Goal: Task Accomplishment & Management: Complete application form

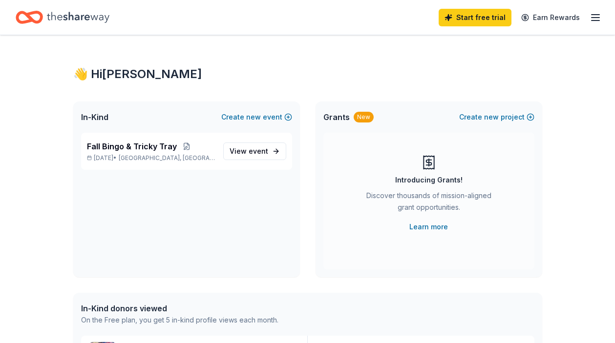
click at [600, 17] on icon "button" at bounding box center [595, 18] width 12 height 12
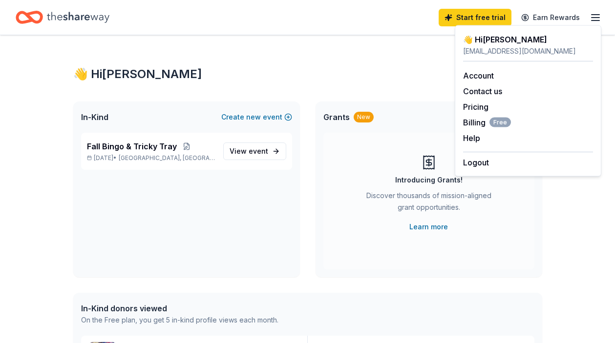
click at [377, 73] on div "👋 Hi [PERSON_NAME]" at bounding box center [307, 74] width 469 height 16
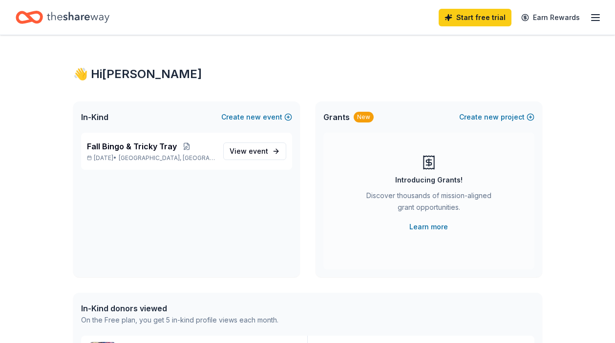
click at [90, 16] on icon "Home" at bounding box center [78, 17] width 62 height 20
click at [490, 70] on div "👋 Hi [PERSON_NAME]" at bounding box center [307, 74] width 469 height 16
click at [598, 19] on icon "button" at bounding box center [595, 18] width 12 height 12
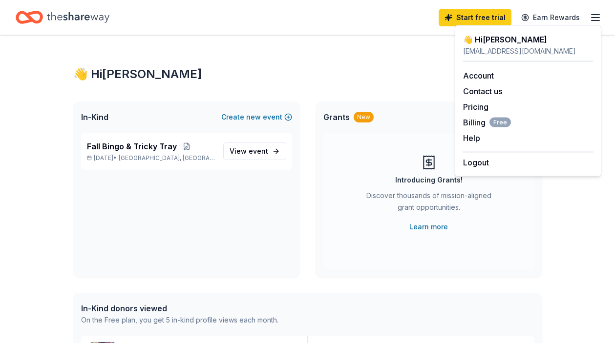
click at [309, 104] on div "In-Kind Create new event Fall Bingo & Tricky Tray [DATE] • [GEOGRAPHIC_DATA], […" at bounding box center [307, 190] width 469 height 176
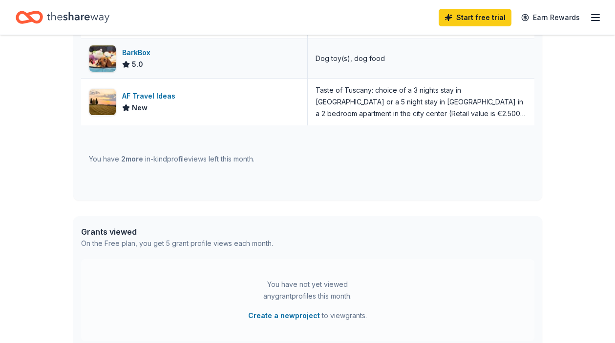
scroll to position [392, 0]
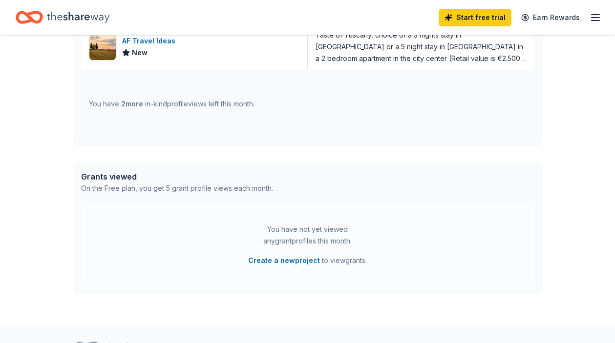
click at [143, 104] on span "2 more" at bounding box center [132, 104] width 22 height 8
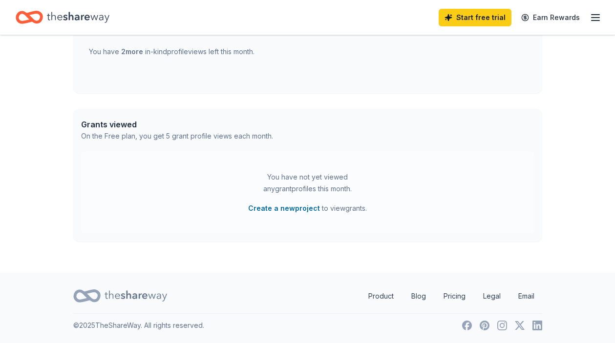
click at [280, 174] on div "You have not yet viewed any grant profiles this month." at bounding box center [308, 182] width 122 height 23
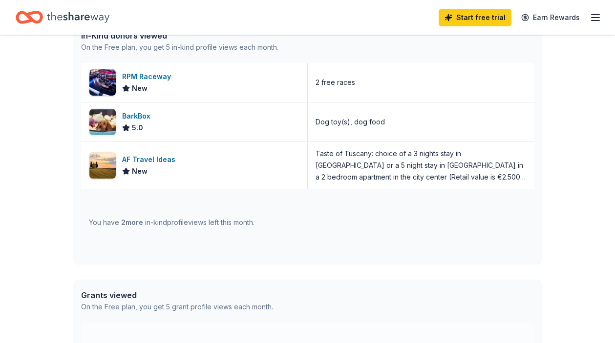
scroll to position [184, 0]
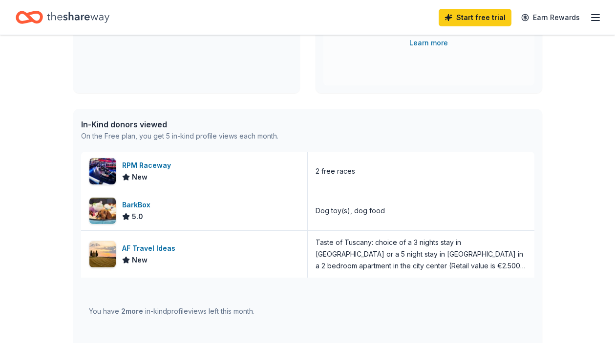
click at [147, 126] on div "In-Kind donors viewed" at bounding box center [179, 125] width 197 height 12
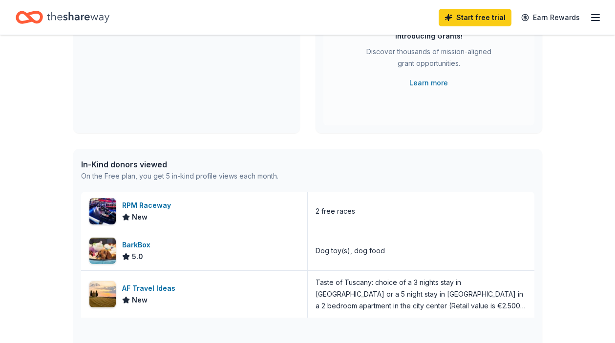
scroll to position [49, 0]
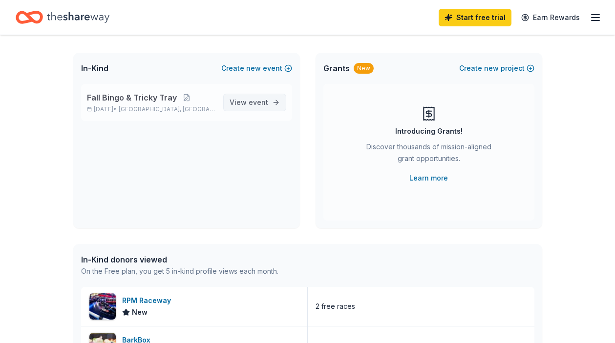
click at [259, 107] on span "View event" at bounding box center [248, 103] width 39 height 12
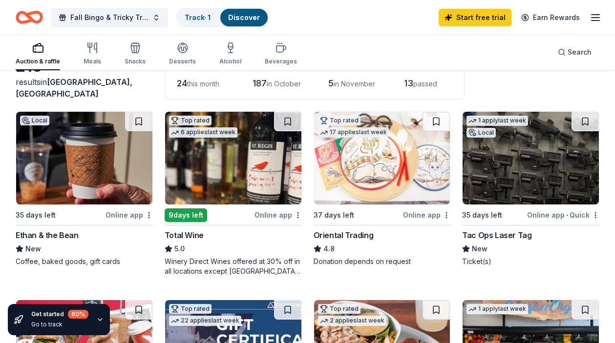
scroll to position [67, 0]
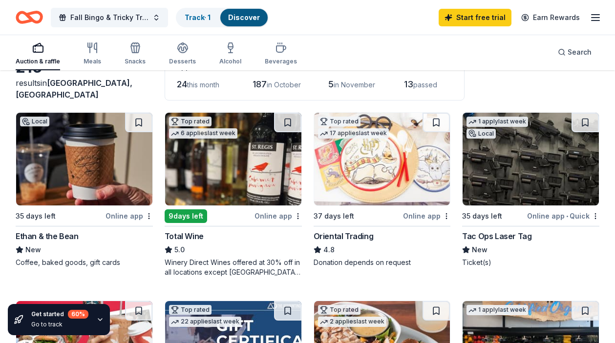
click at [506, 196] on img at bounding box center [530, 159] width 136 height 93
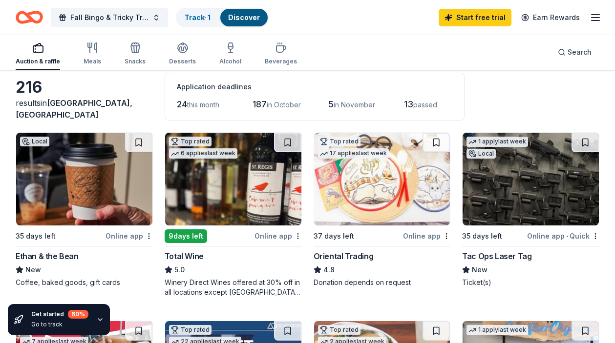
scroll to position [42, 0]
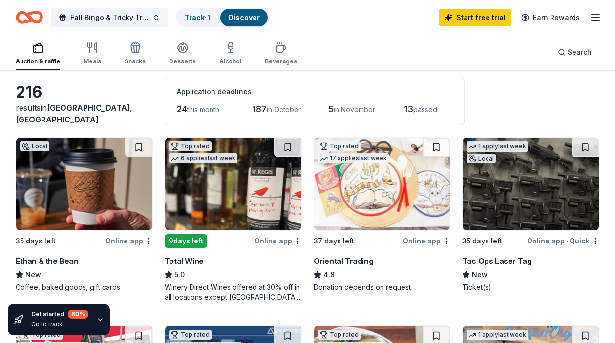
click at [121, 239] on div "Online app" at bounding box center [128, 241] width 47 height 12
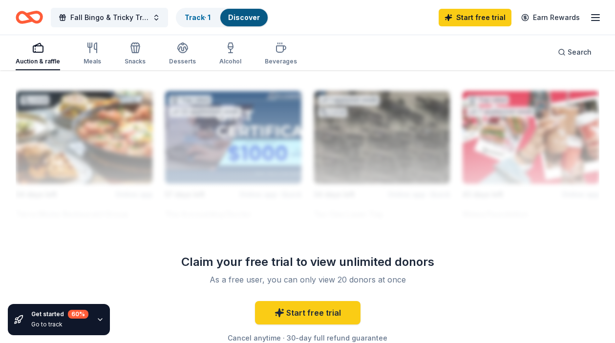
scroll to position [1073, 0]
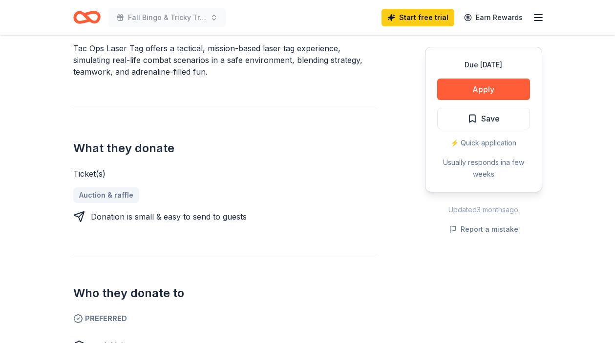
scroll to position [259, 0]
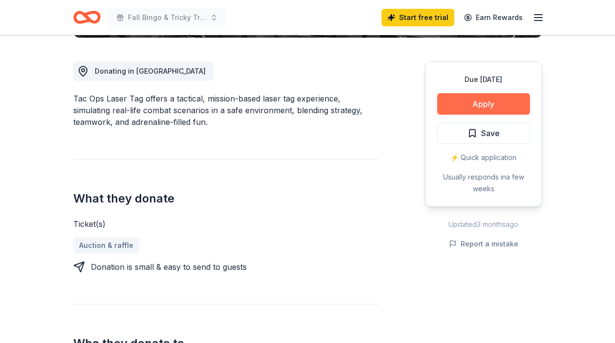
click at [478, 108] on button "Apply" at bounding box center [483, 103] width 93 height 21
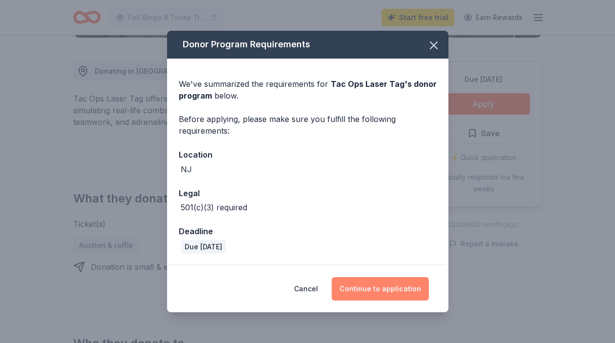
click at [365, 290] on button "Continue to application" at bounding box center [380, 288] width 97 height 23
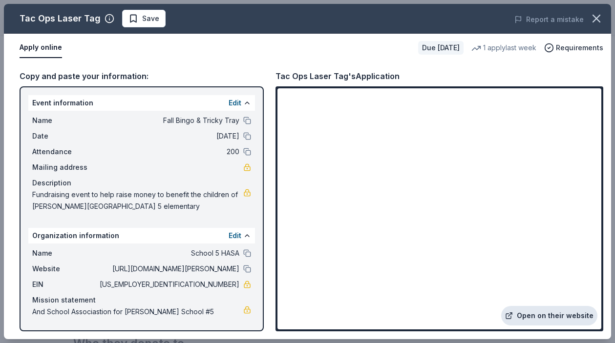
click at [546, 314] on link "Open on their website" at bounding box center [549, 316] width 96 height 20
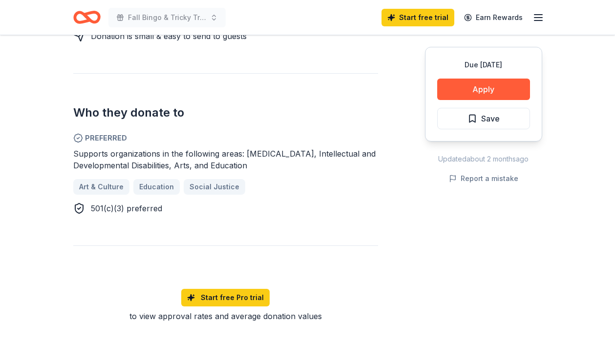
scroll to position [343, 0]
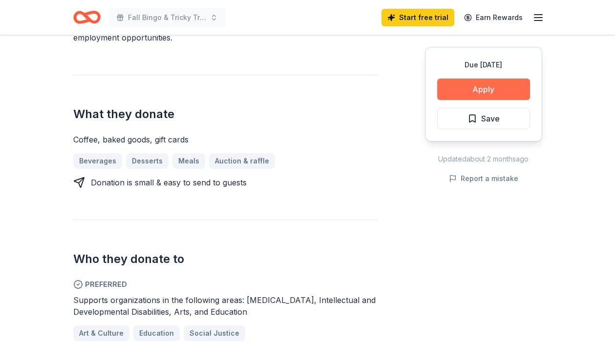
click at [489, 96] on button "Apply" at bounding box center [483, 89] width 93 height 21
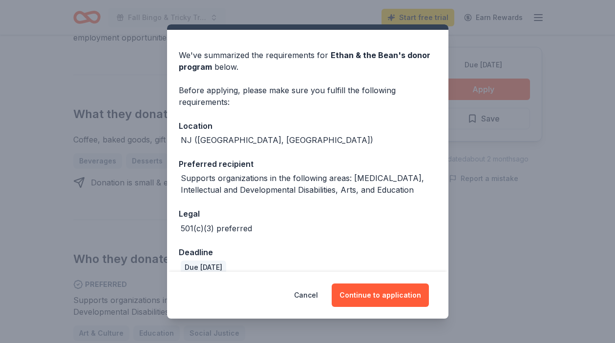
scroll to position [36, 0]
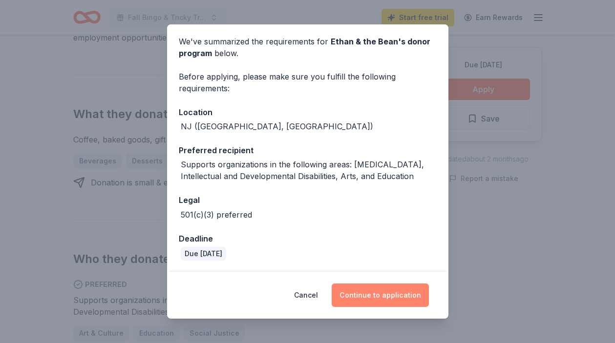
click at [378, 300] on button "Continue to application" at bounding box center [380, 295] width 97 height 23
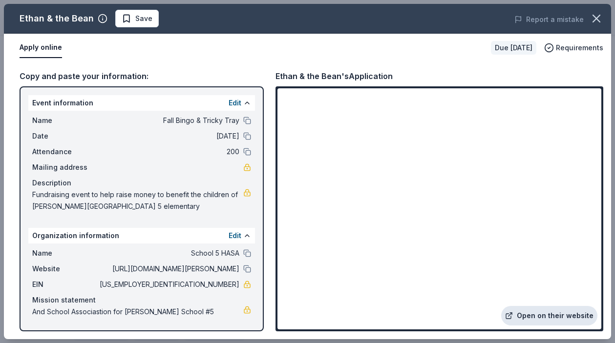
click at [548, 317] on link "Open on their website" at bounding box center [549, 316] width 96 height 20
click at [593, 23] on icon "button" at bounding box center [596, 19] width 14 height 14
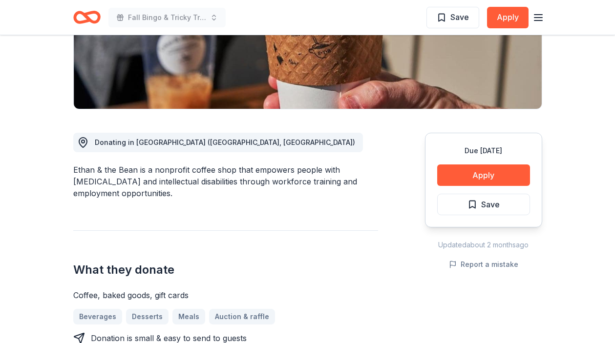
scroll to position [0, 0]
